Goal: Navigation & Orientation: Understand site structure

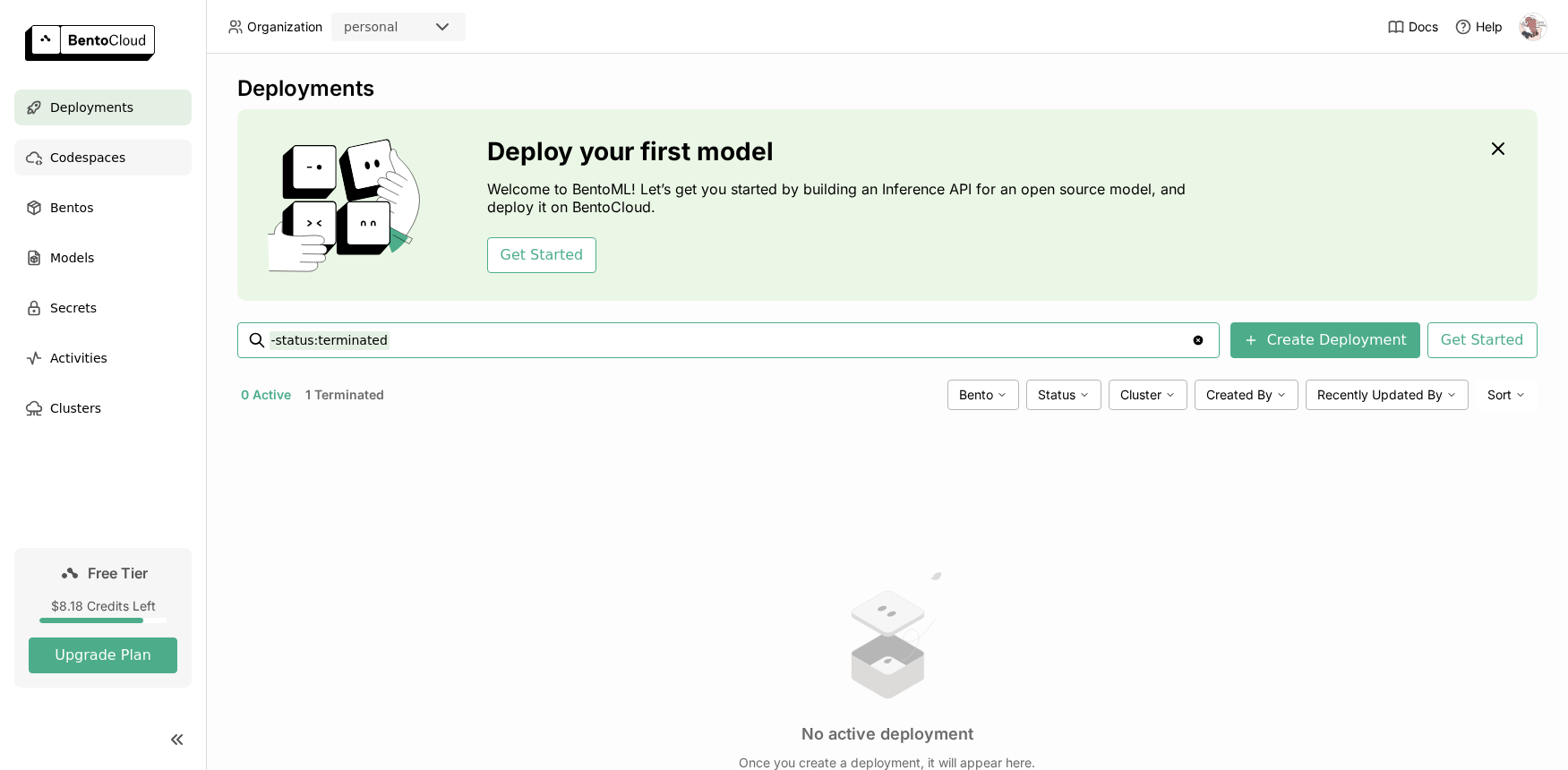
click at [111, 158] on span "Codespaces" at bounding box center [88, 157] width 76 height 21
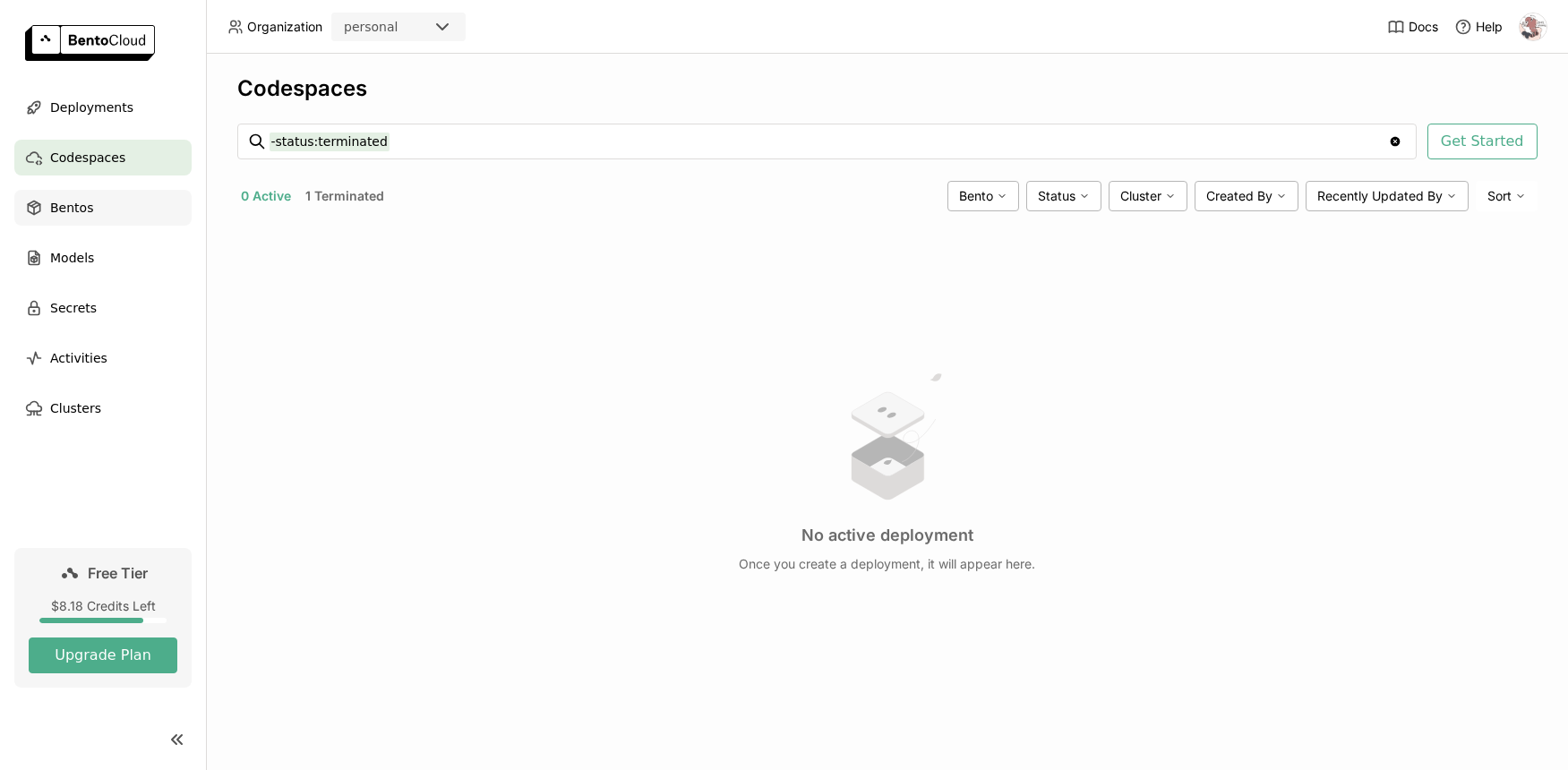
click at [93, 217] on div "Bentos" at bounding box center [103, 208] width 177 height 35
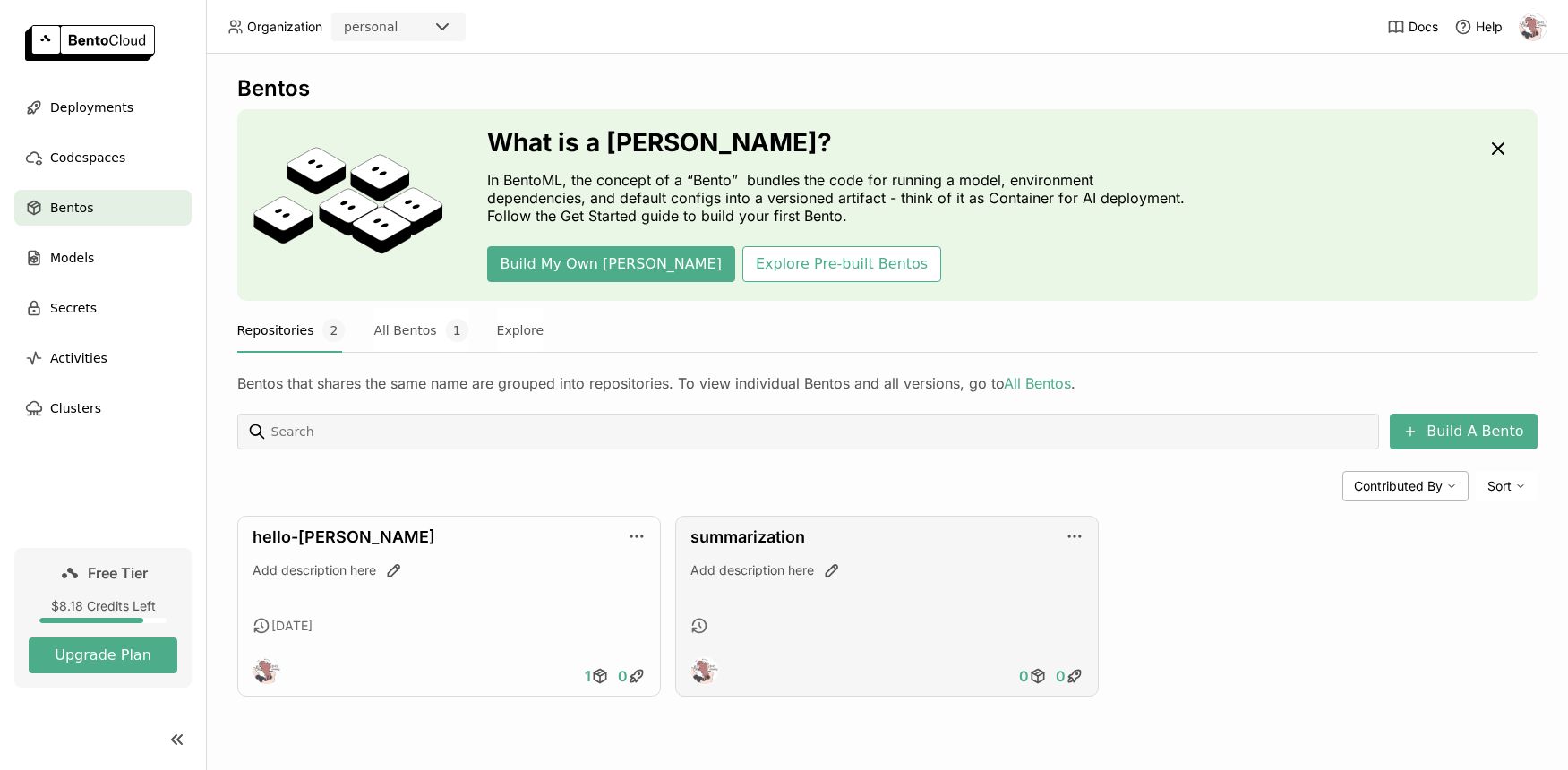
click at [742, 549] on div "summarization Add description here 0 0" at bounding box center [887, 606] width 423 height 181
click at [746, 544] on link "summarization" at bounding box center [747, 537] width 115 height 19
click at [748, 539] on link "summarization" at bounding box center [747, 537] width 115 height 19
click at [777, 533] on link "summarization" at bounding box center [747, 537] width 115 height 19
click at [137, 263] on div "Models" at bounding box center [103, 257] width 177 height 35
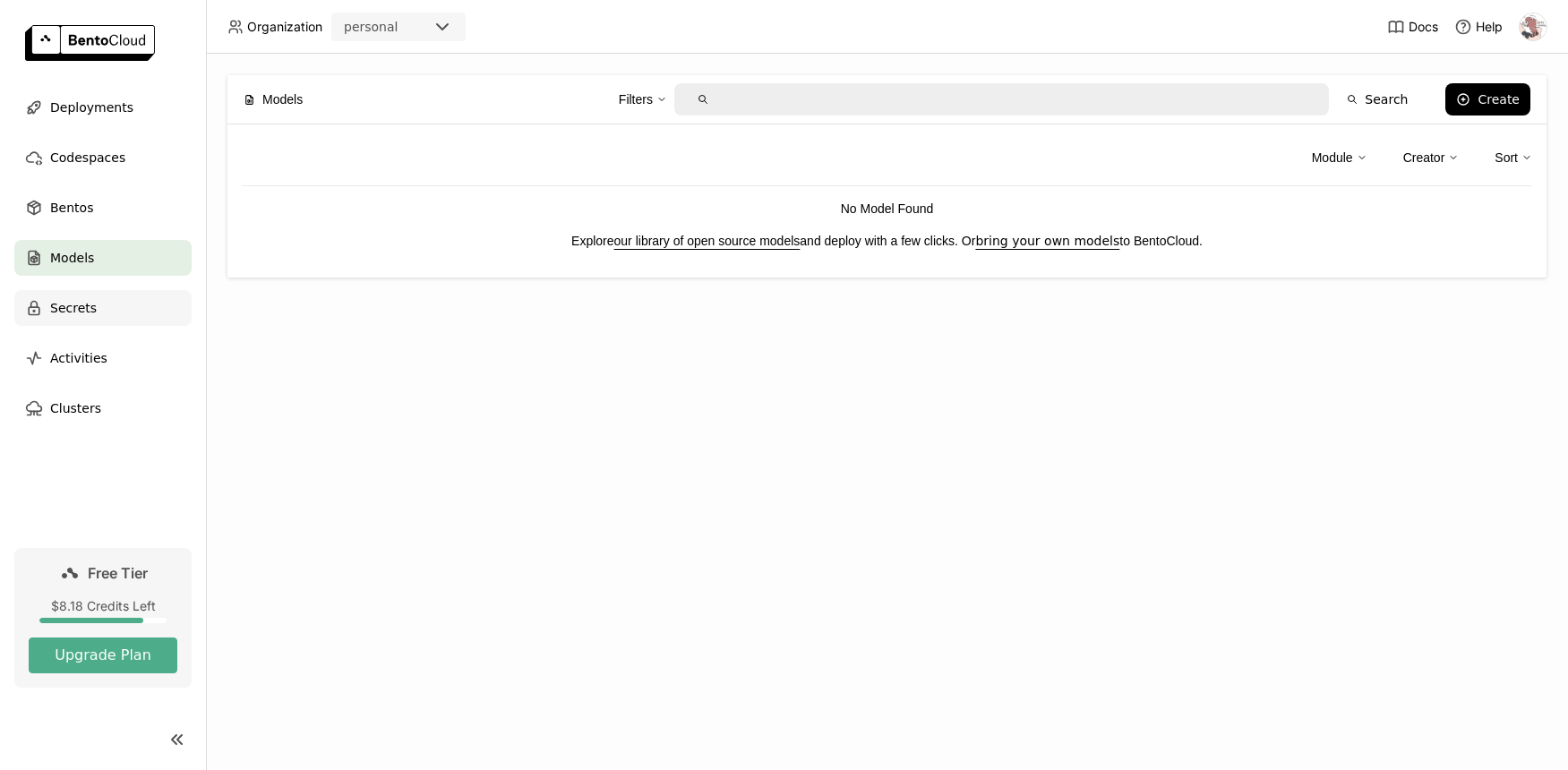
click at [104, 310] on div "Secrets" at bounding box center [103, 308] width 177 height 35
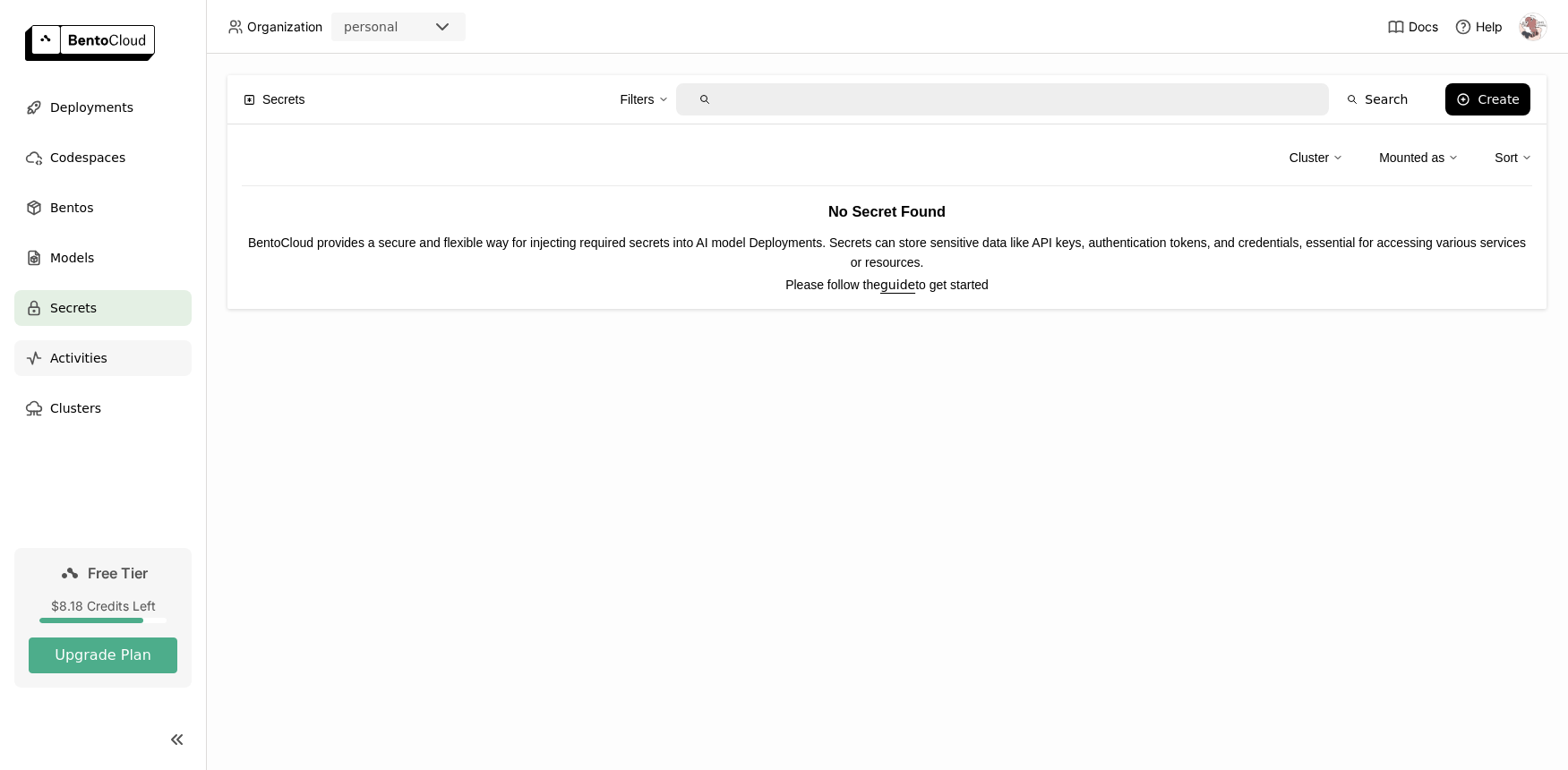
click at [90, 367] on span "Activities" at bounding box center [78, 358] width 57 height 21
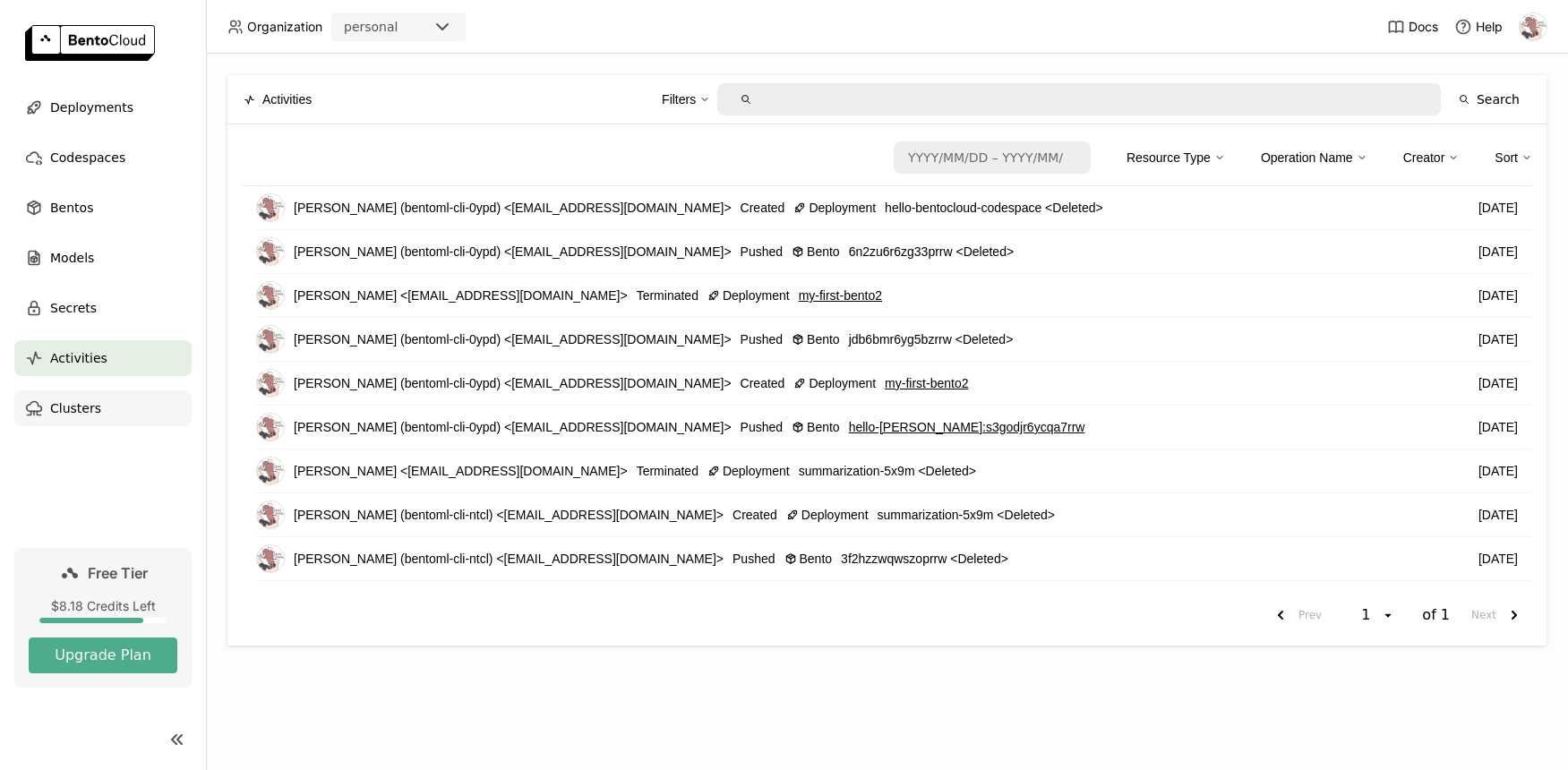
click at [96, 398] on span "Clusters" at bounding box center [76, 407] width 51 height 21
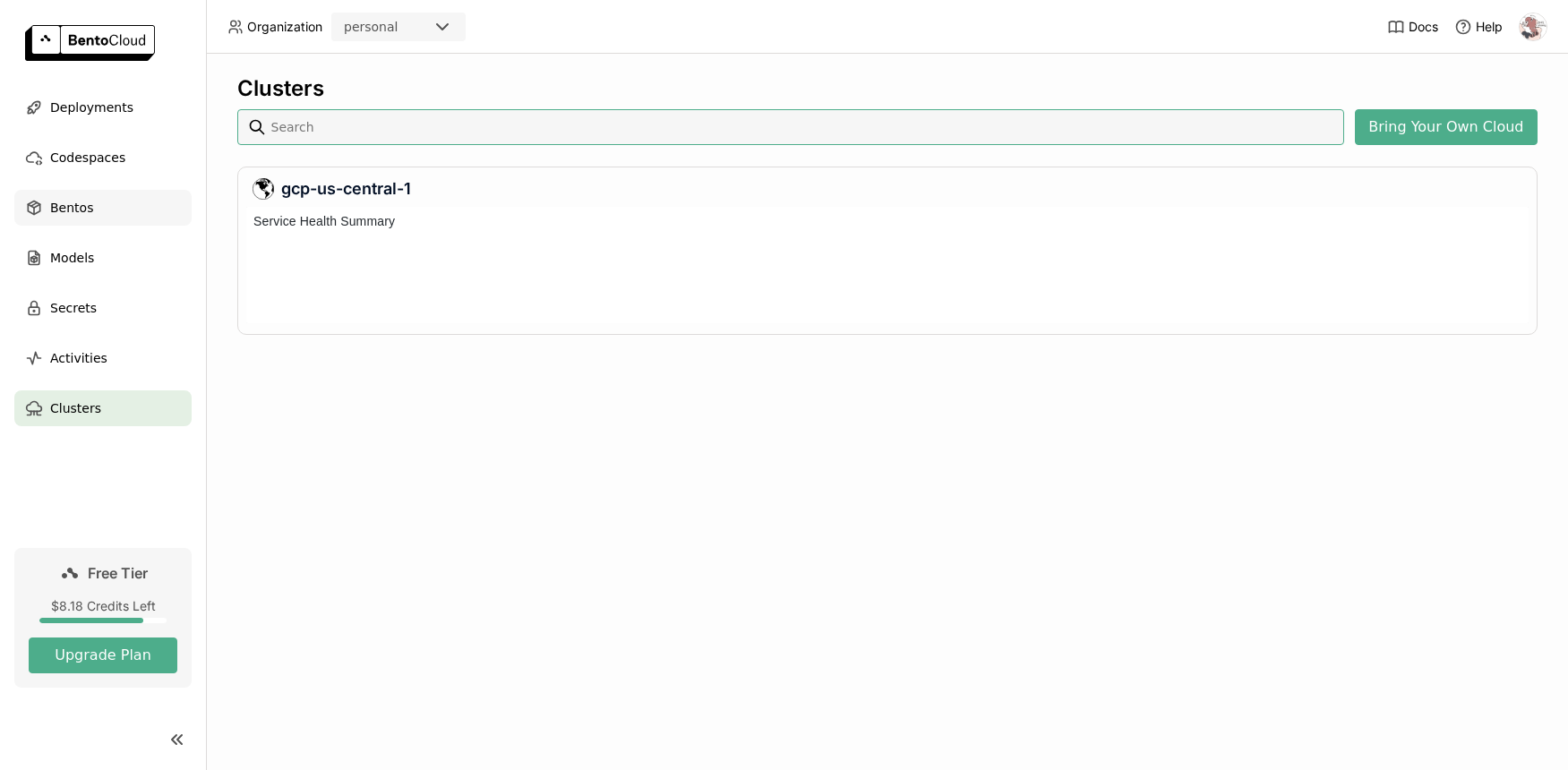
scroll to position [117, 1283]
click at [124, 118] on div "Deployments" at bounding box center [103, 107] width 177 height 35
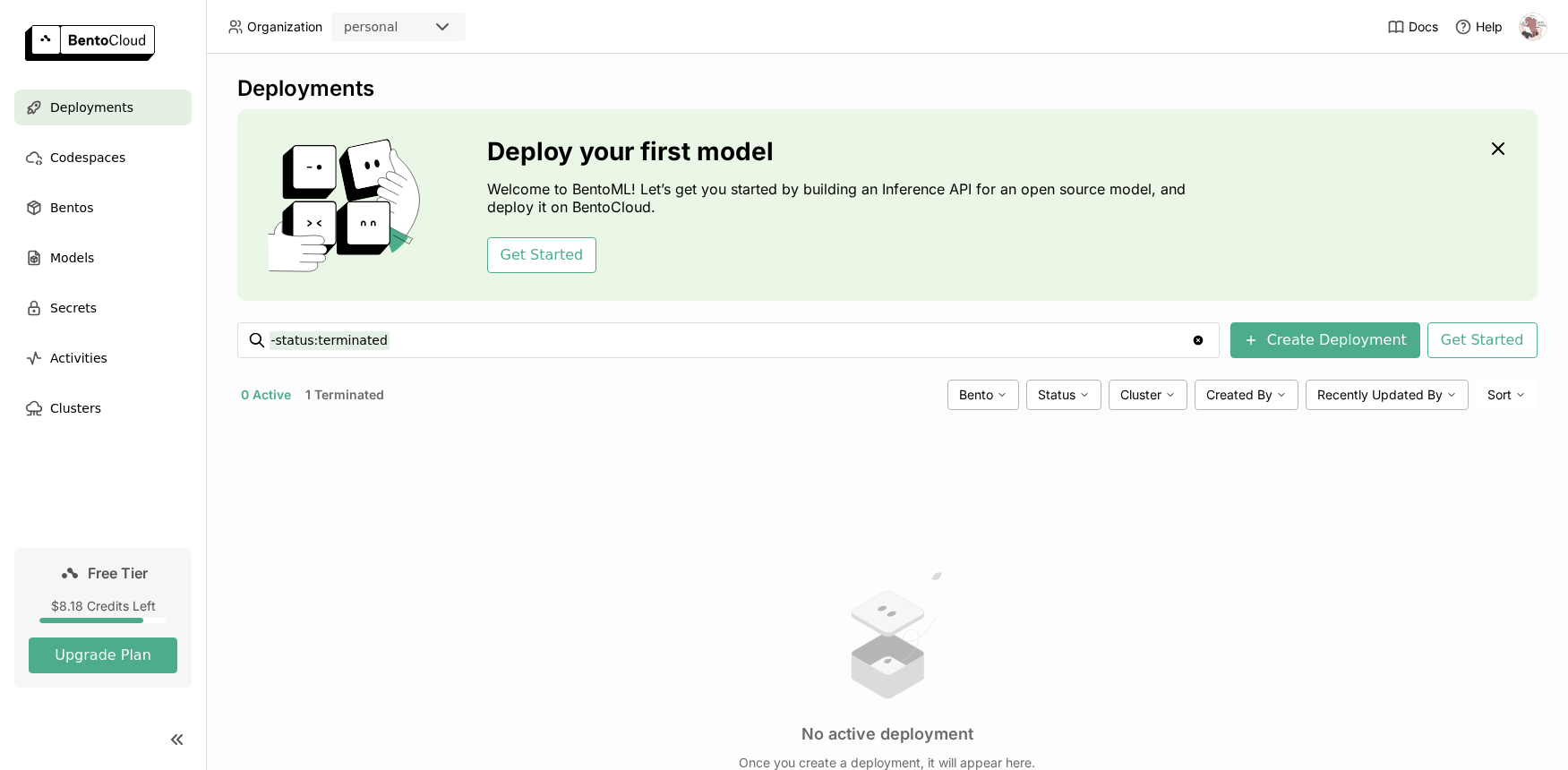
click at [382, 34] on div "personal" at bounding box center [371, 26] width 54 height 18
click at [554, 29] on header "Organization personal Docs Help" at bounding box center [784, 27] width 1568 height 54
click at [1408, 26] on span "Docs" at bounding box center [1423, 26] width 30 height 16
